Goal: Information Seeking & Learning: Learn about a topic

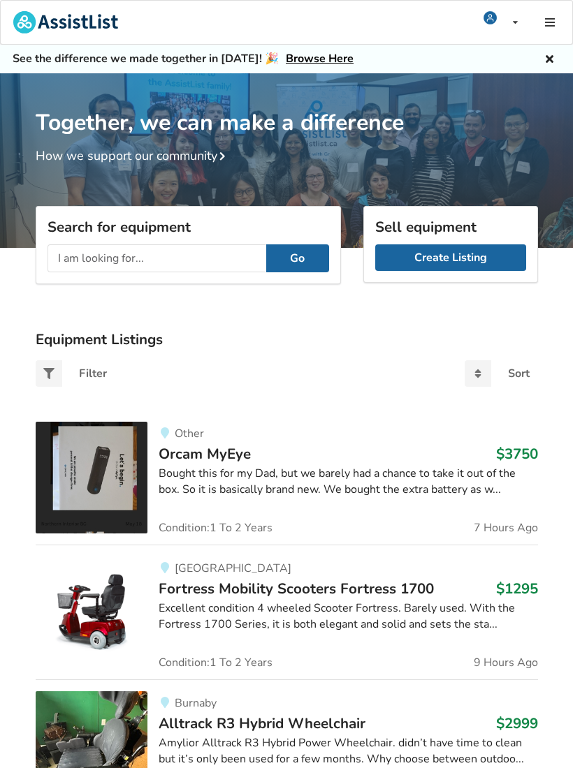
click at [557, 138] on div "Together, we can make a difference How we support our community" at bounding box center [286, 118] width 573 height 91
click at [140, 260] on input "text" at bounding box center [156, 258] width 219 height 28
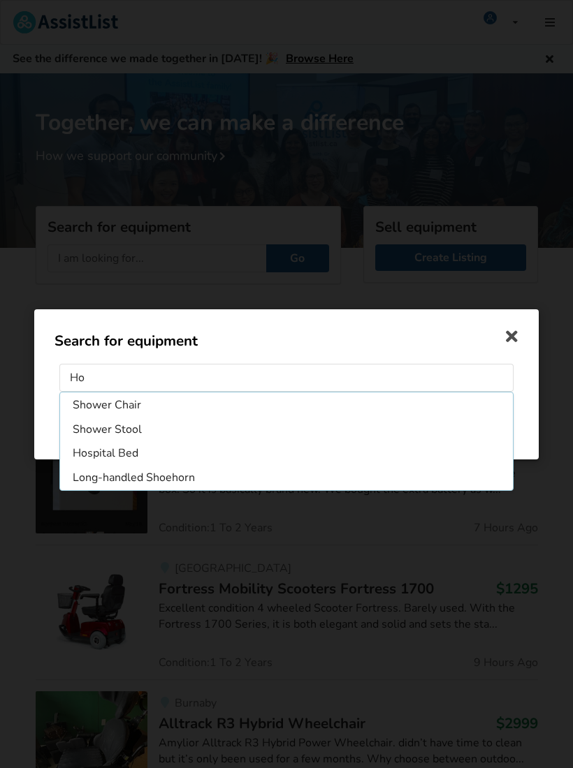
click at [133, 455] on li "Hospital Bed" at bounding box center [286, 453] width 447 height 22
type input "Hospital Bed"
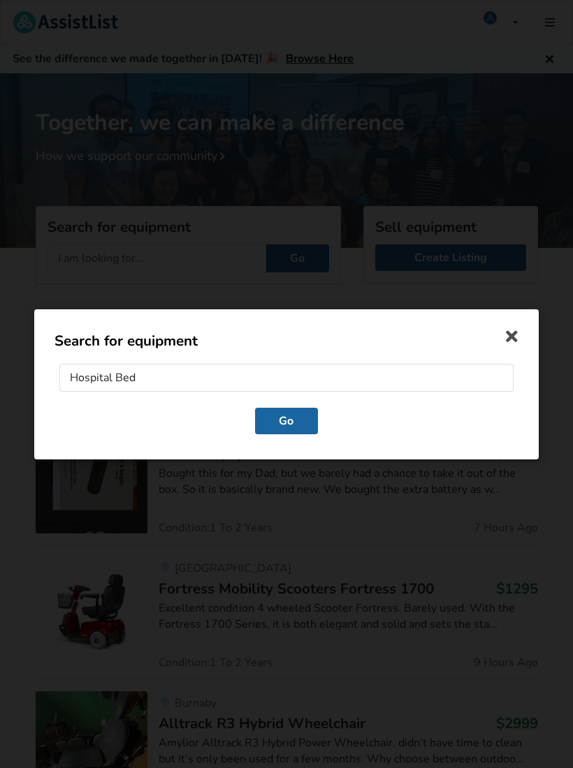
click at [297, 428] on button "Go" at bounding box center [286, 420] width 63 height 27
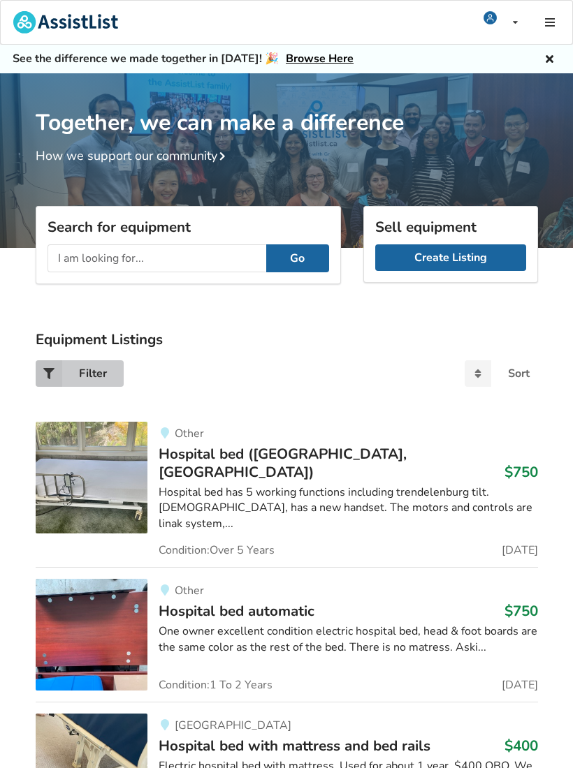
click at [86, 369] on div "Filter" at bounding box center [93, 373] width 28 height 11
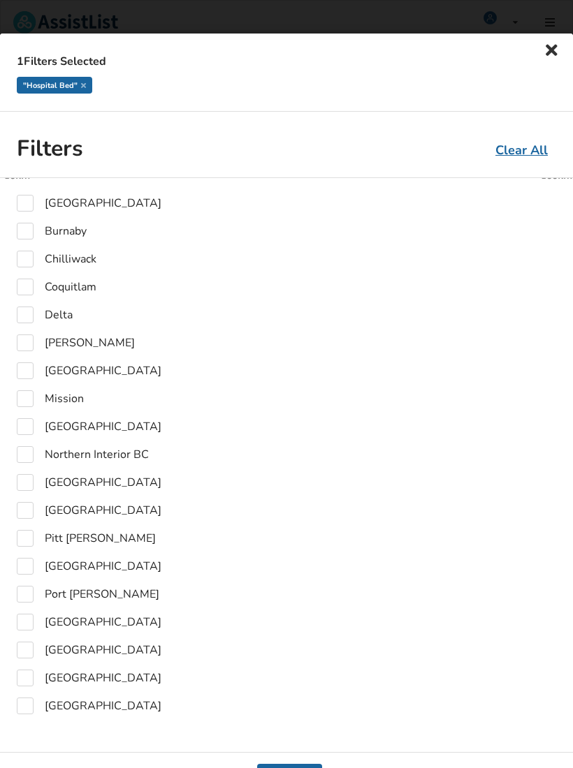
scroll to position [254, 0]
click at [30, 315] on label "Delta" at bounding box center [45, 314] width 56 height 17
checkbox input "true"
click at [28, 618] on label "[GEOGRAPHIC_DATA]" at bounding box center [89, 621] width 145 height 17
checkbox input "true"
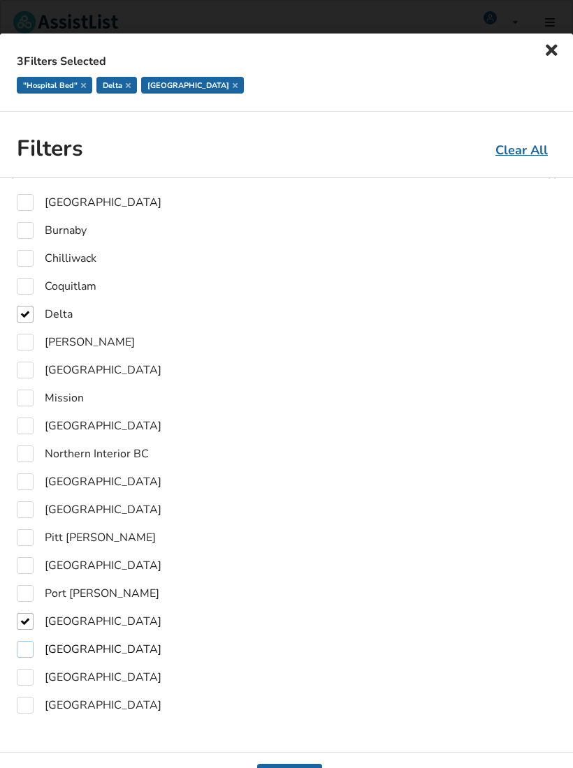
click at [29, 649] on label "[GEOGRAPHIC_DATA]" at bounding box center [89, 649] width 145 height 17
checkbox input "true"
click at [31, 679] on label "[GEOGRAPHIC_DATA]" at bounding box center [89, 677] width 145 height 17
checkbox input "true"
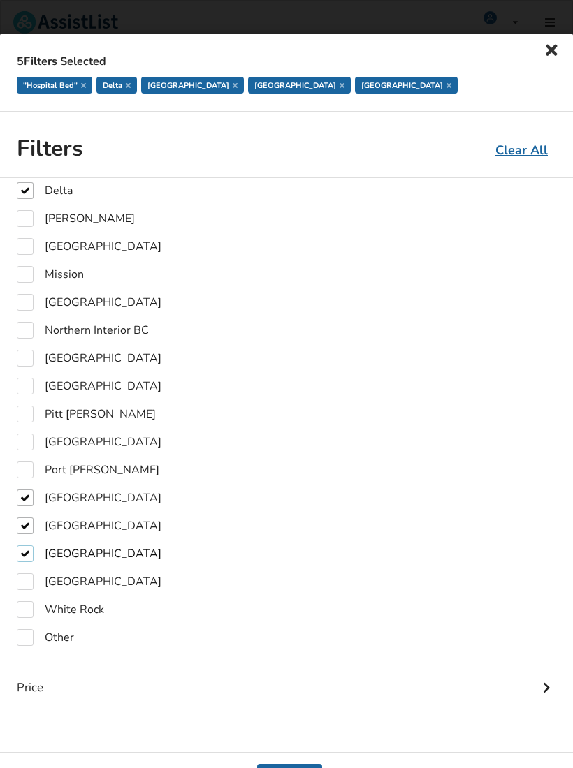
scroll to position [384, 0]
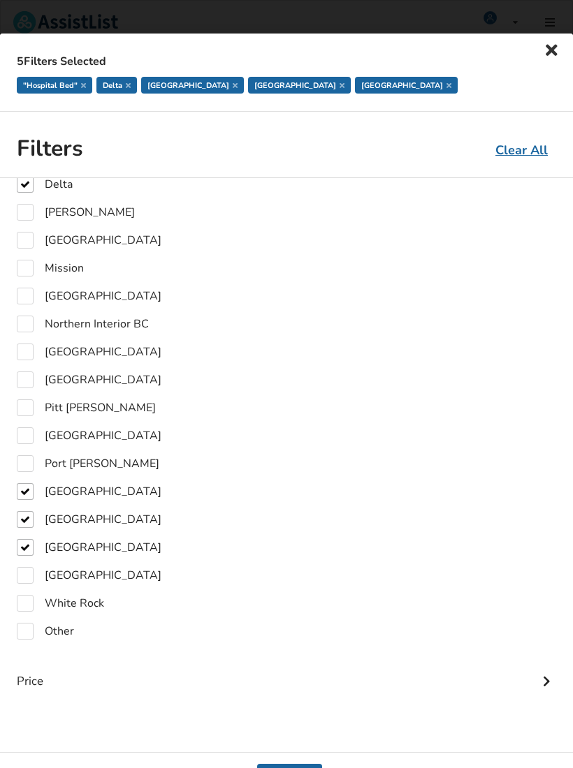
click at [554, 50] on icon at bounding box center [552, 50] width 20 height 17
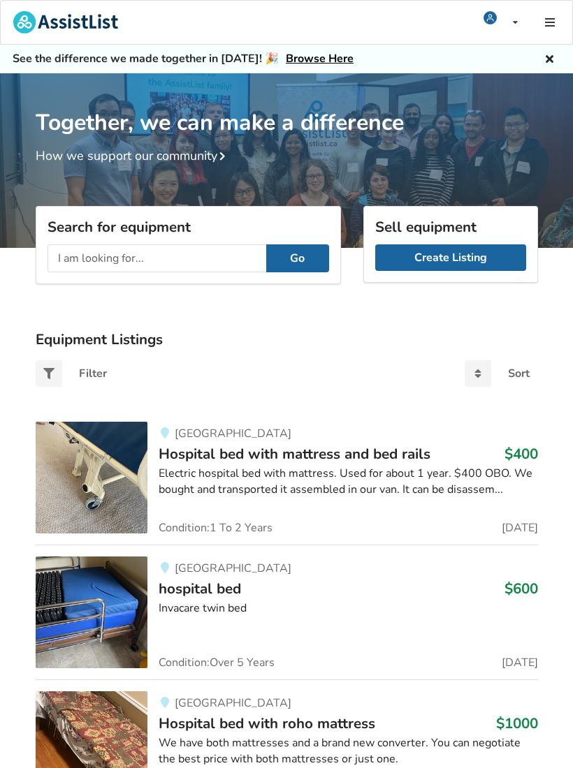
click at [230, 466] on div "Electric hospital bed with mattress. Used for about 1 year. $400 OBO. We bought…" at bounding box center [348, 482] width 379 height 32
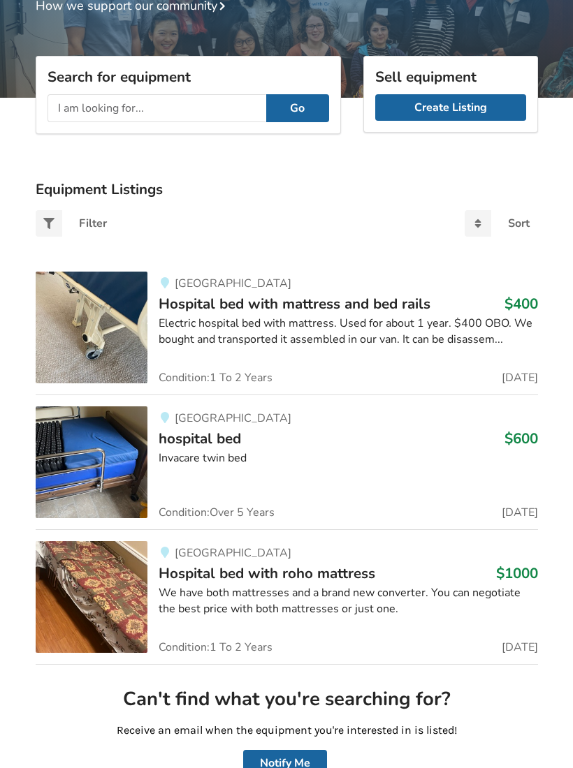
scroll to position [151, 0]
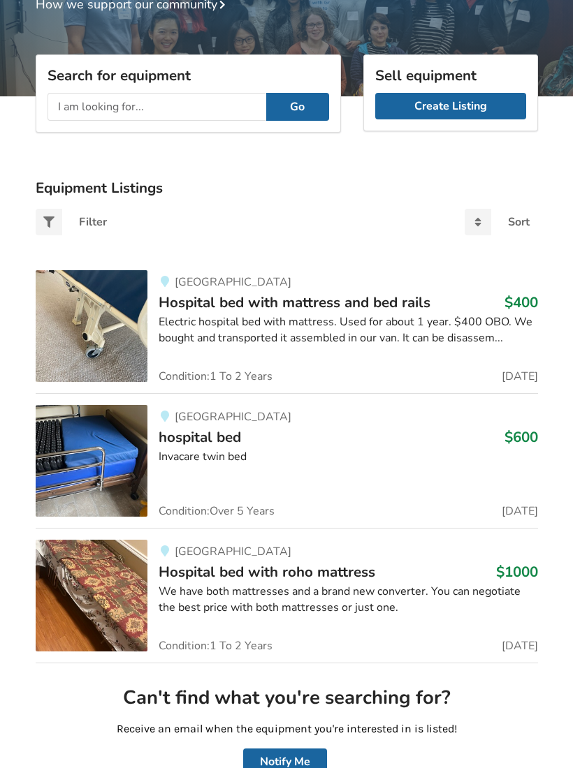
click at [277, 324] on div "Electric hospital bed with mattress. Used for about 1 year. $400 OBO. We bought…" at bounding box center [348, 331] width 379 height 32
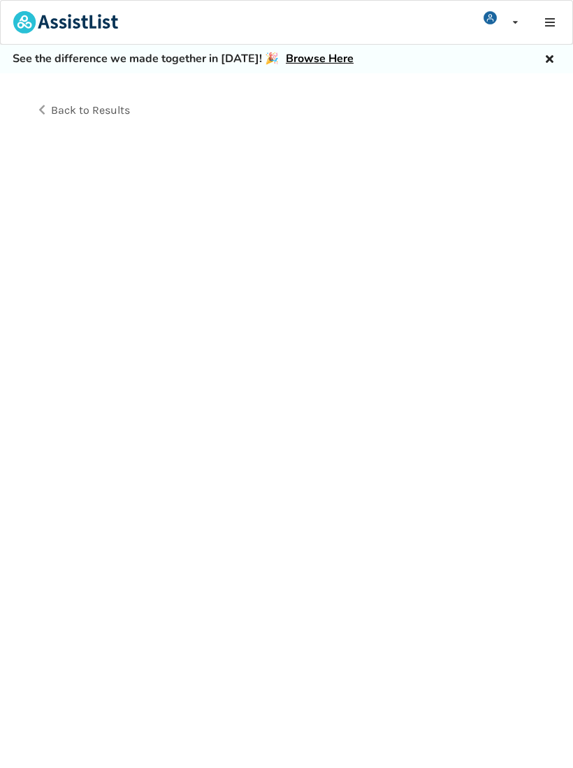
click at [54, 118] on div "Back to Results" at bounding box center [161, 110] width 251 height 39
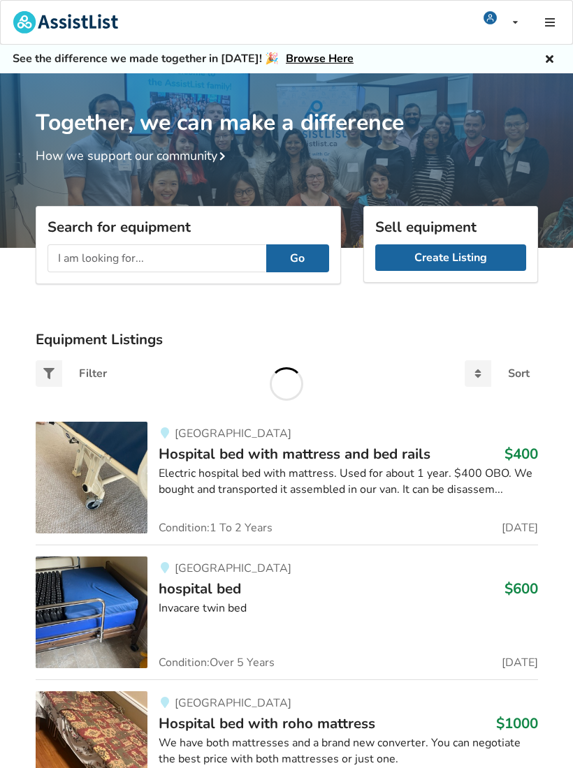
scroll to position [152, 0]
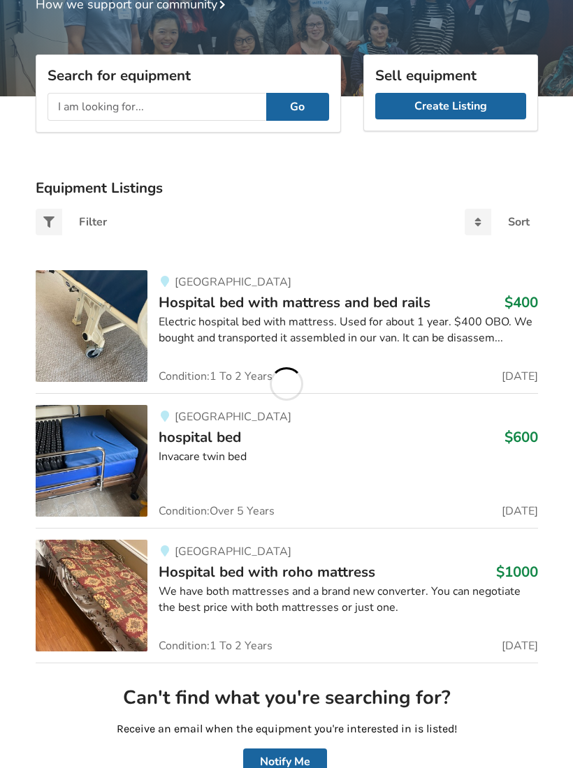
click at [99, 323] on img at bounding box center [92, 326] width 112 height 112
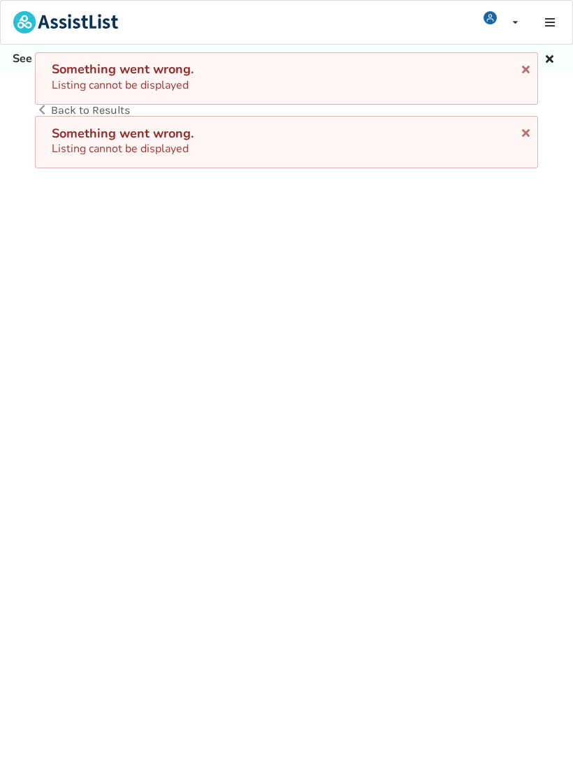
click at [48, 111] on div "Something went wrong. Listing cannot be displayed Something went wrong. Listing…" at bounding box center [286, 110] width 573 height 116
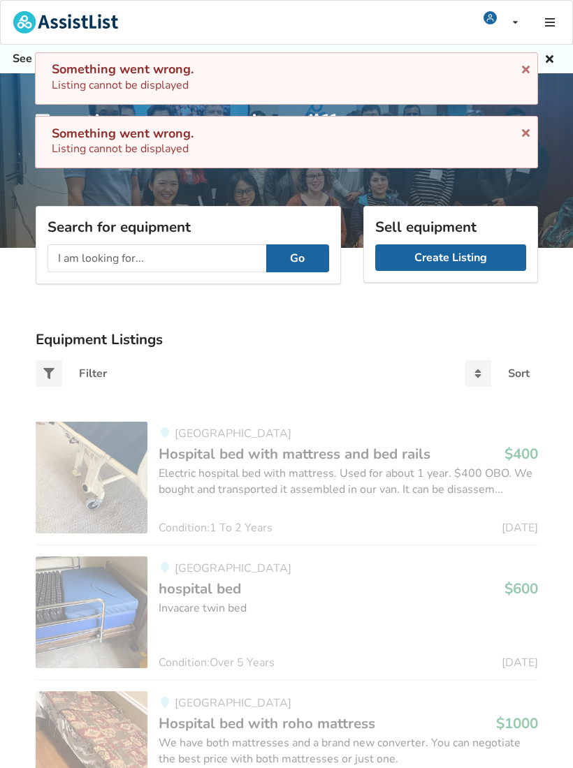
click at [524, 0] on html "Something went wrong. Listing cannot be displayed Something went wrong. Listing…" at bounding box center [286, 384] width 573 height 768
click at [550, 0] on html "Something went wrong. Listing cannot be displayed Something went wrong. Listing…" at bounding box center [286, 384] width 573 height 768
click at [547, 0] on html "Something went wrong. Listing cannot be displayed Something went wrong. Listing…" at bounding box center [286, 384] width 573 height 768
click at [545, 0] on html "Something went wrong. Listing cannot be displayed Something went wrong. Listing…" at bounding box center [286, 384] width 573 height 768
click at [520, 0] on html "Something went wrong. Listing cannot be displayed Something went wrong. Listing…" at bounding box center [286, 384] width 573 height 768
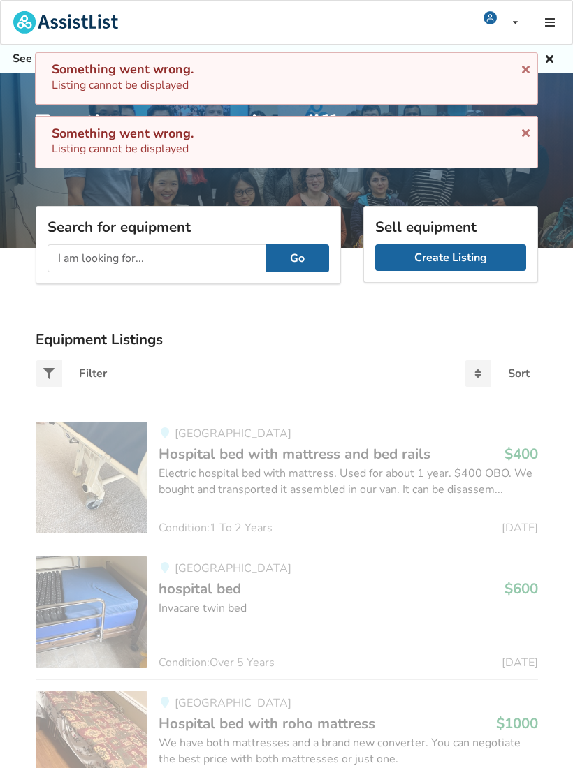
click at [528, 0] on html "Something went wrong. Listing cannot be displayed Something went wrong. Listing…" at bounding box center [286, 384] width 573 height 768
click at [540, 0] on html "Something went wrong. Listing cannot be displayed Something went wrong. Listing…" at bounding box center [286, 384] width 573 height 768
click at [550, 0] on html "Something went wrong. Listing cannot be displayed Something went wrong. Listing…" at bounding box center [286, 384] width 573 height 768
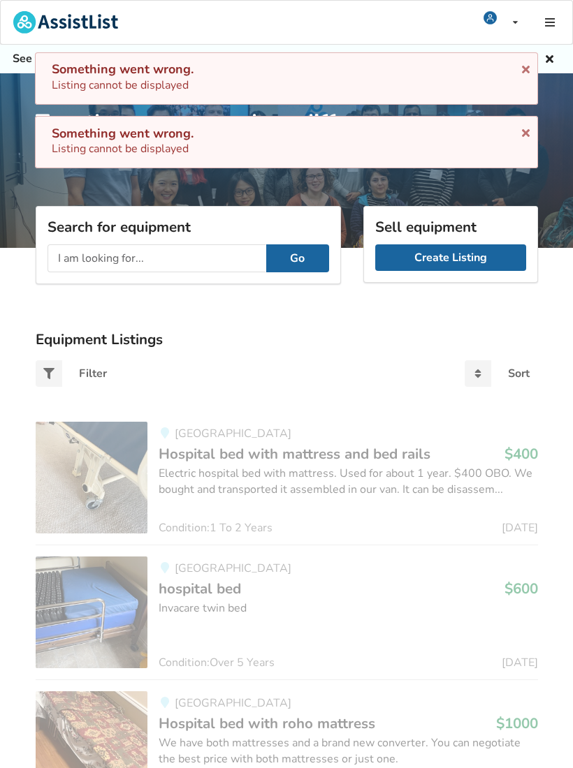
click at [540, 0] on html "Something went wrong. Listing cannot be displayed Something went wrong. Listing…" at bounding box center [286, 384] width 573 height 768
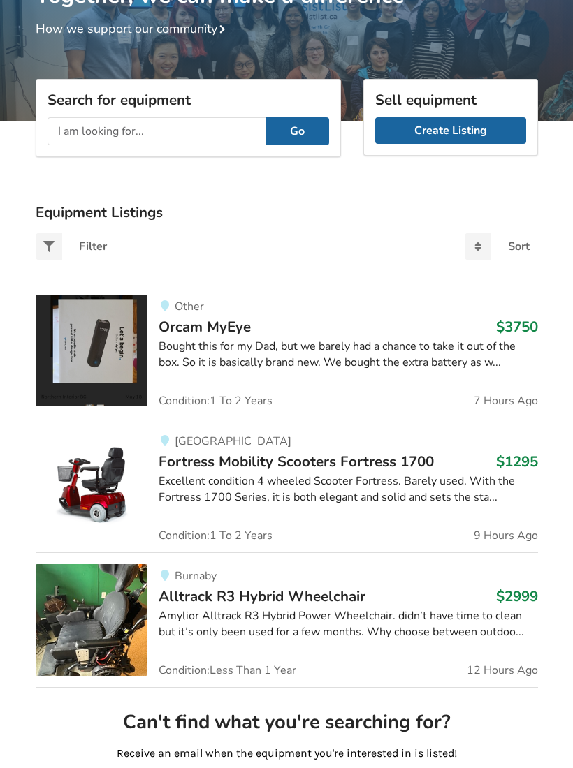
click at [184, 132] on input "text" at bounding box center [156, 131] width 219 height 28
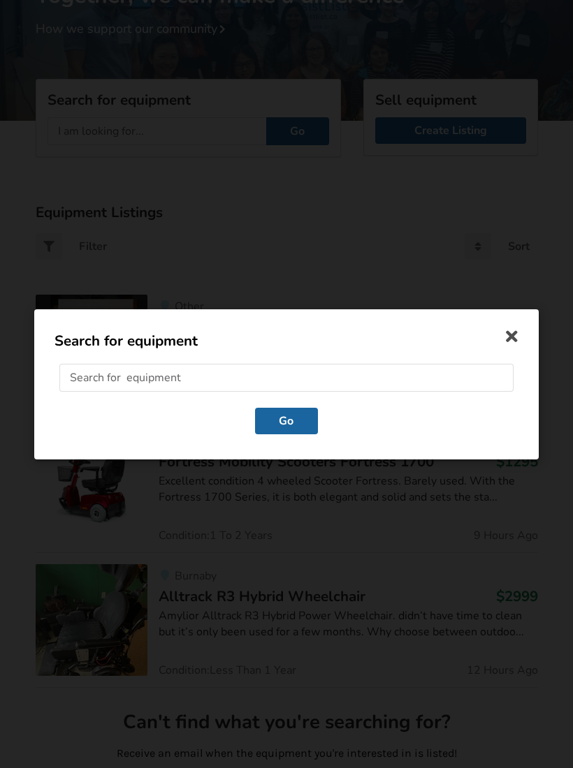
scroll to position [126, 0]
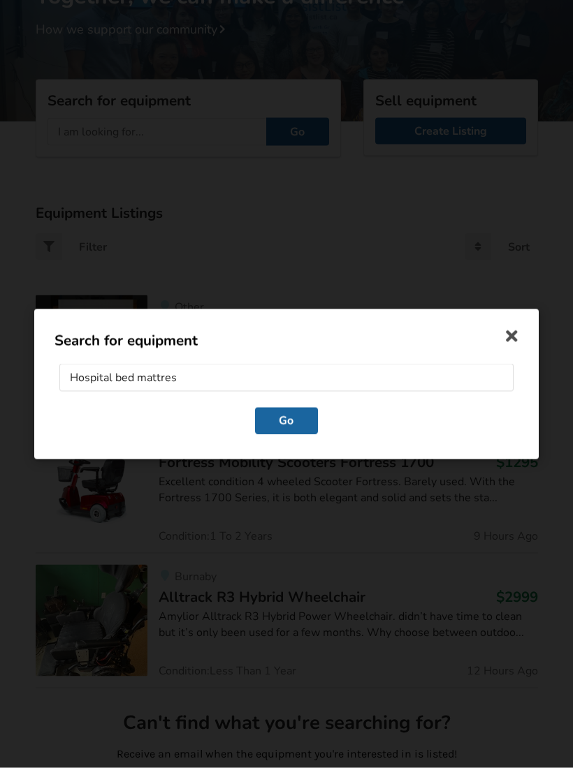
type input "Hospital bed mattress"
click at [286, 421] on button "Go" at bounding box center [286, 420] width 63 height 27
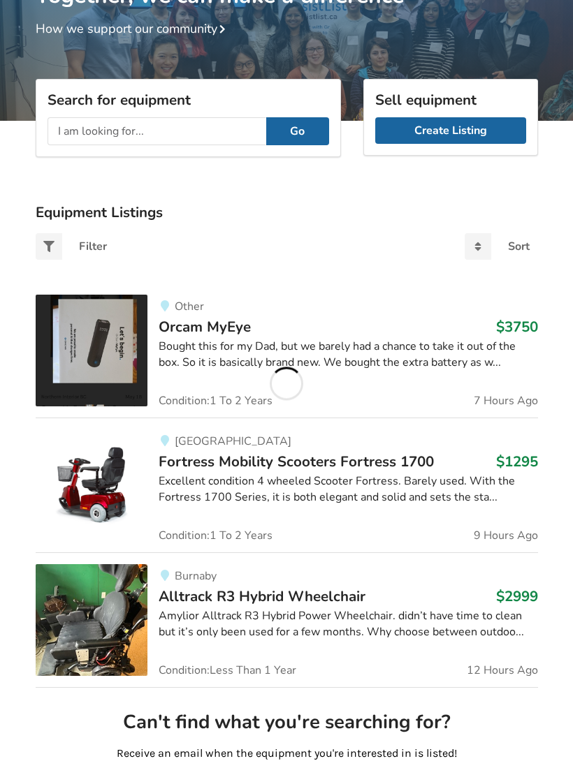
scroll to position [127, 0]
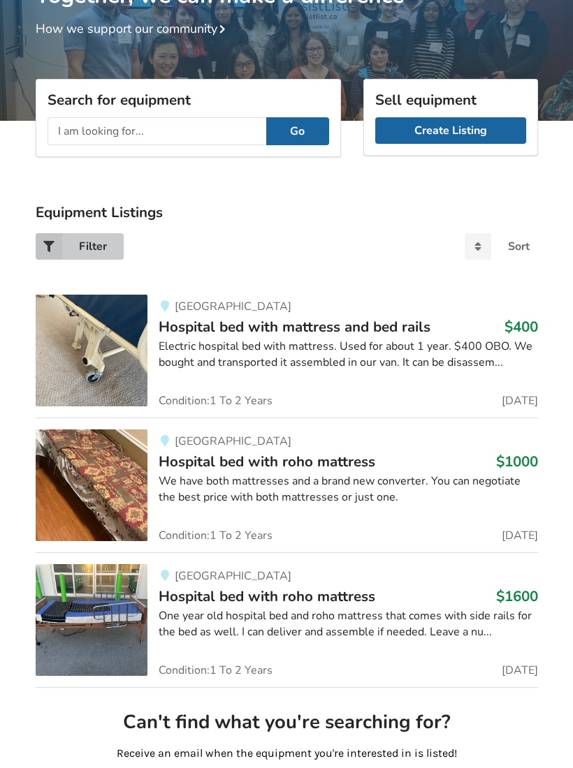
click at [75, 245] on div "Filter" at bounding box center [80, 246] width 88 height 27
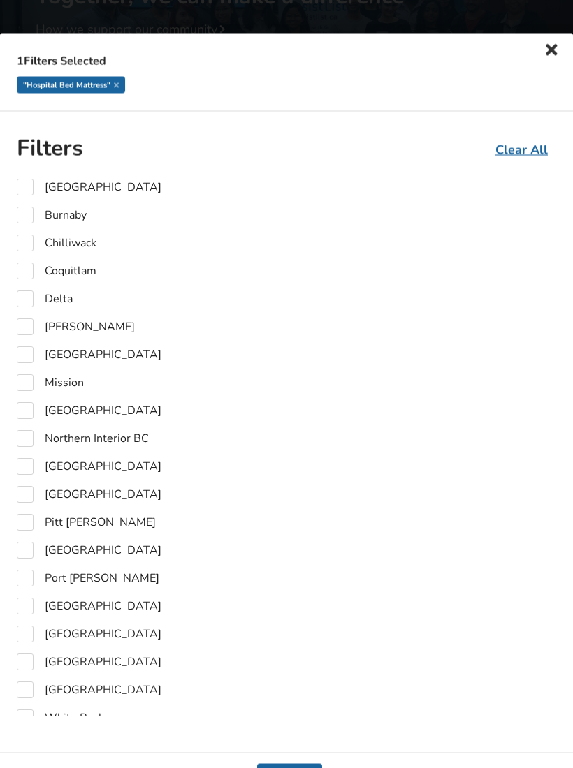
scroll to position [281, 0]
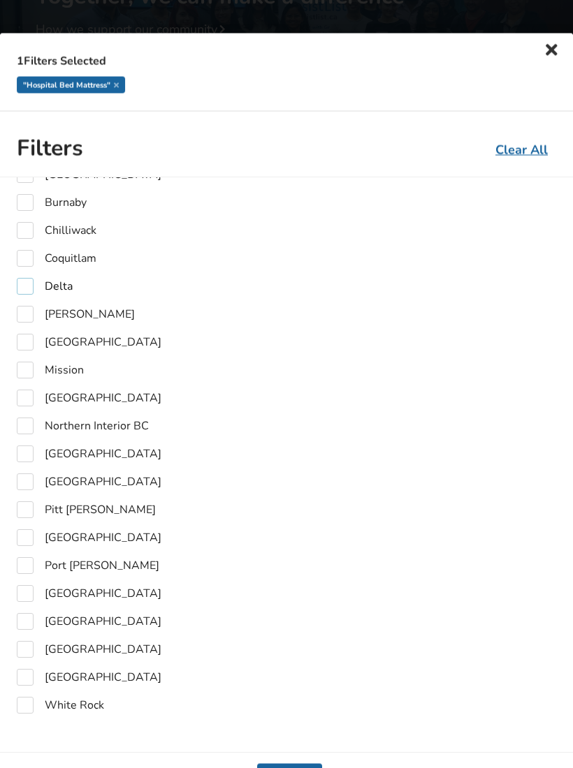
click at [29, 290] on label "Delta" at bounding box center [45, 287] width 56 height 17
checkbox input "true"
click at [24, 594] on label "[GEOGRAPHIC_DATA]" at bounding box center [89, 594] width 145 height 17
checkbox input "true"
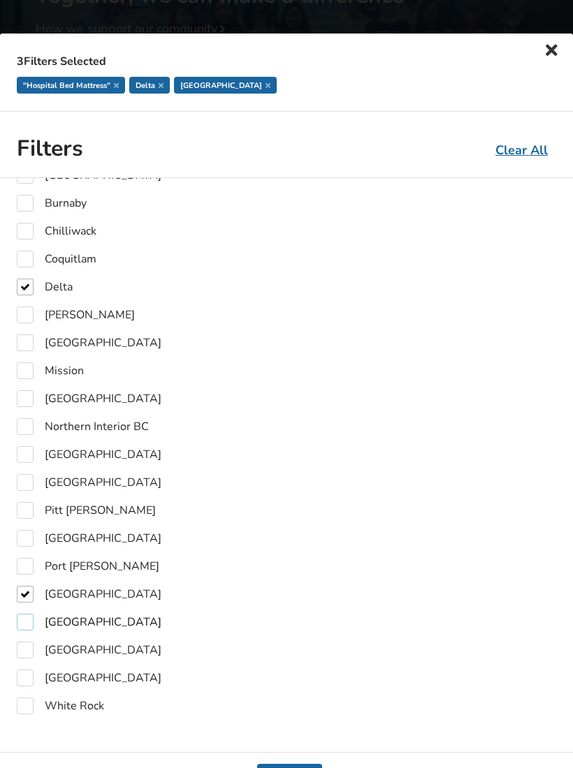
click at [31, 622] on label "[GEOGRAPHIC_DATA]" at bounding box center [89, 622] width 145 height 17
checkbox input "true"
click at [29, 652] on label "[GEOGRAPHIC_DATA]" at bounding box center [89, 650] width 145 height 17
checkbox input "true"
click at [552, 53] on icon at bounding box center [552, 50] width 20 height 17
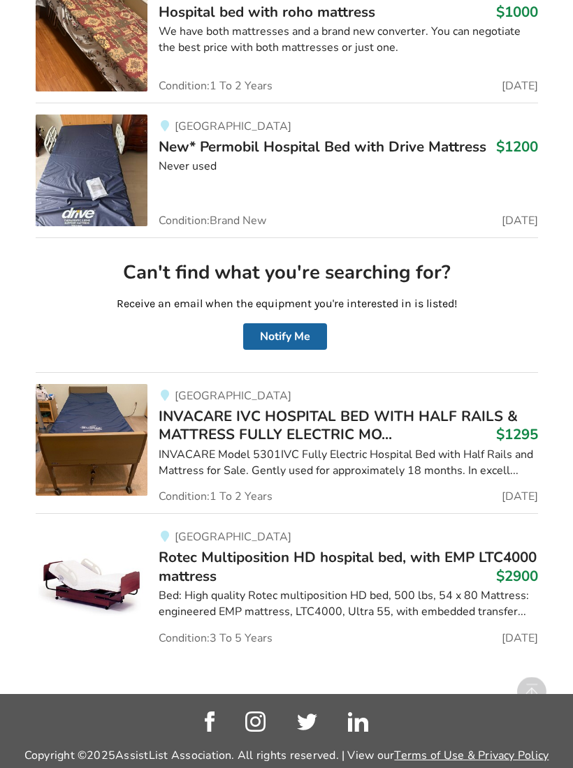
scroll to position [586, 0]
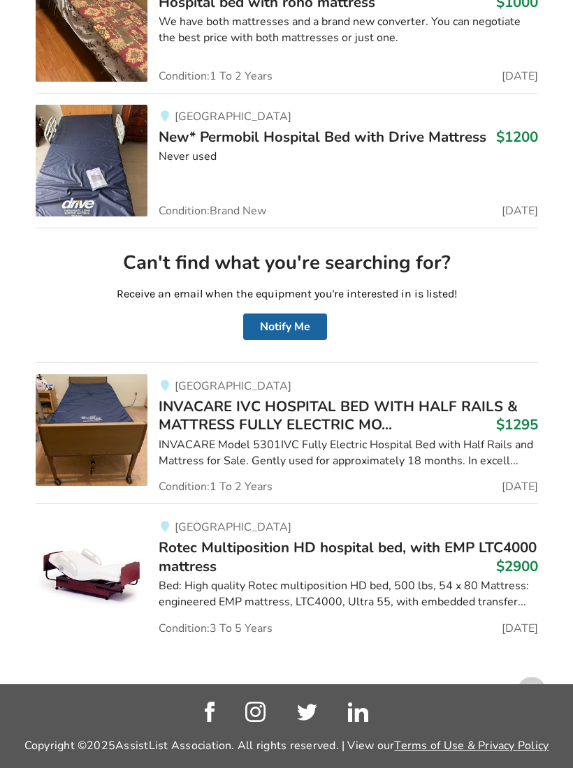
click at [341, 416] on span "INVACARE IVC HOSPITAL BED WITH HALF RAILS & MATTRESS FULLY ELECTRIC MO..." at bounding box center [338, 416] width 359 height 38
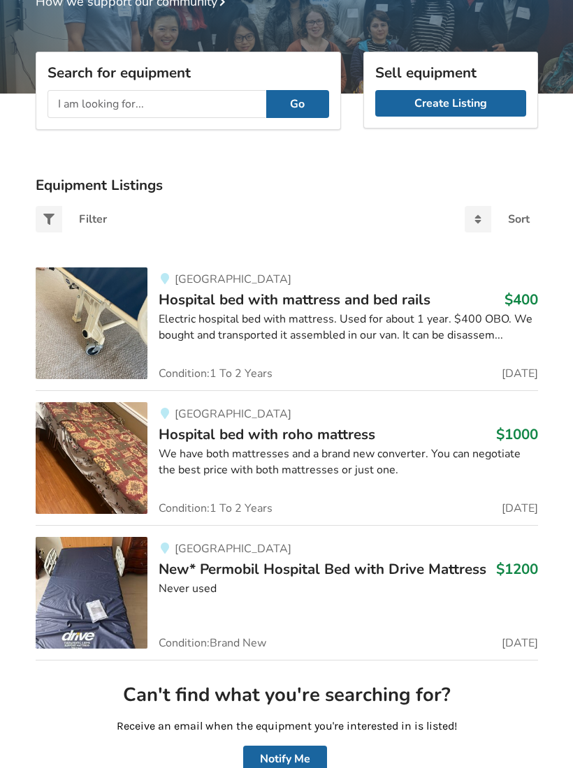
scroll to position [152, 0]
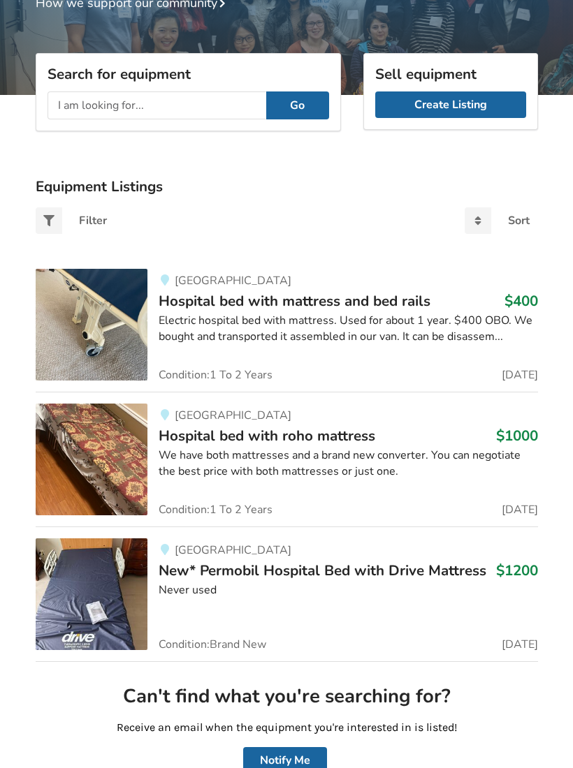
click at [381, 314] on div "Electric hospital bed with mattress. Used for about 1 year. $400 OBO. We bought…" at bounding box center [348, 330] width 379 height 32
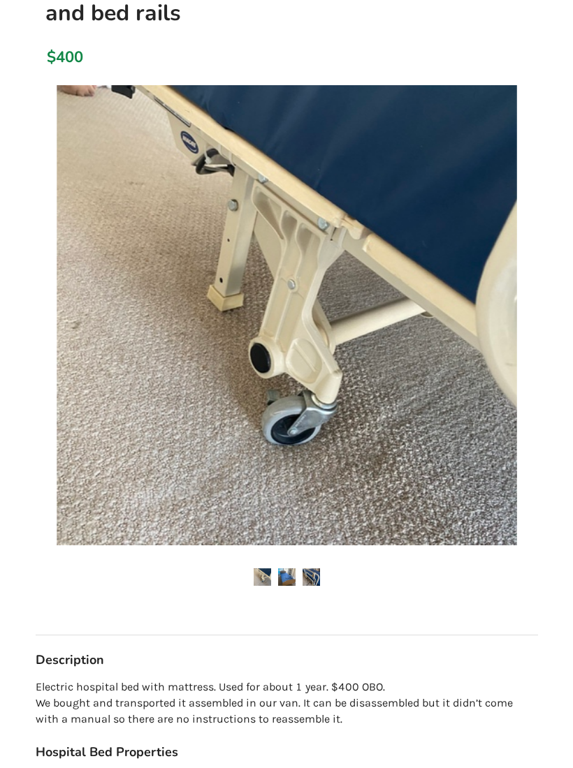
scroll to position [197, 0]
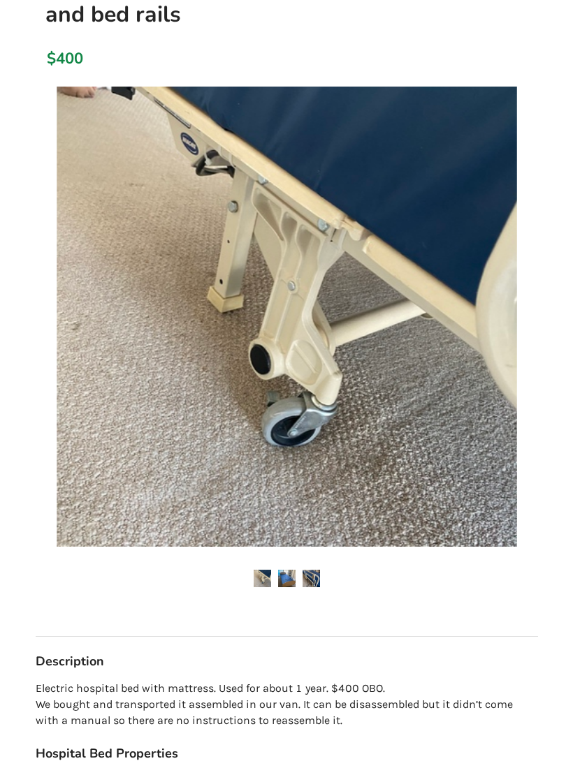
click at [409, 446] on img at bounding box center [287, 317] width 460 height 460
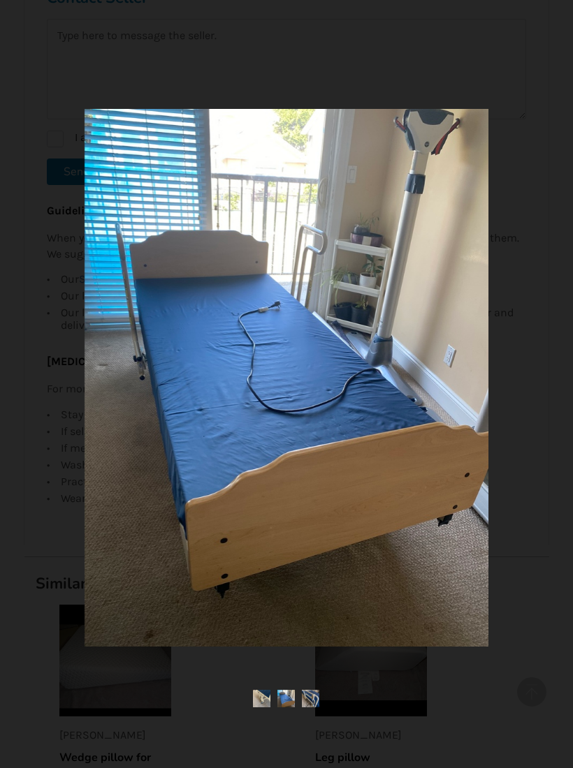
scroll to position [1215, 0]
